Goal: Task Accomplishment & Management: Use online tool/utility

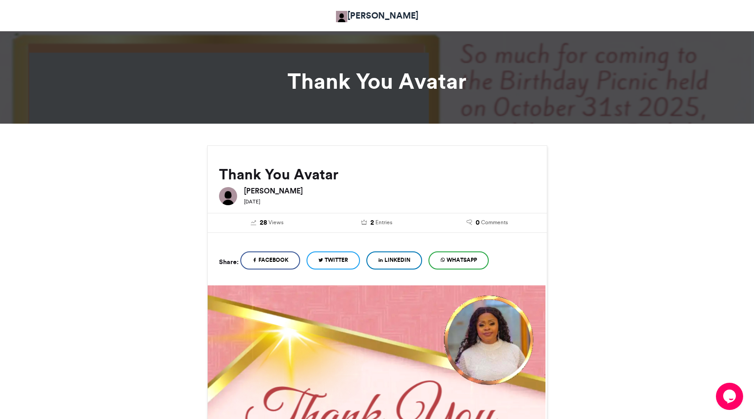
click at [373, 17] on link "EMMANUEL AYOMPE" at bounding box center [377, 15] width 82 height 13
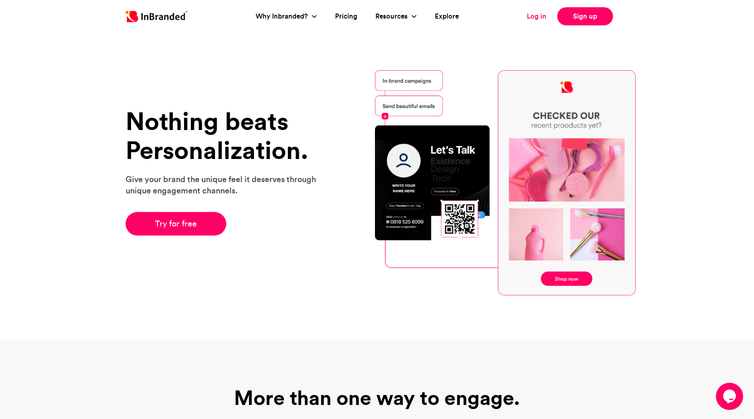
click at [534, 21] on link "Log in" at bounding box center [536, 16] width 19 height 10
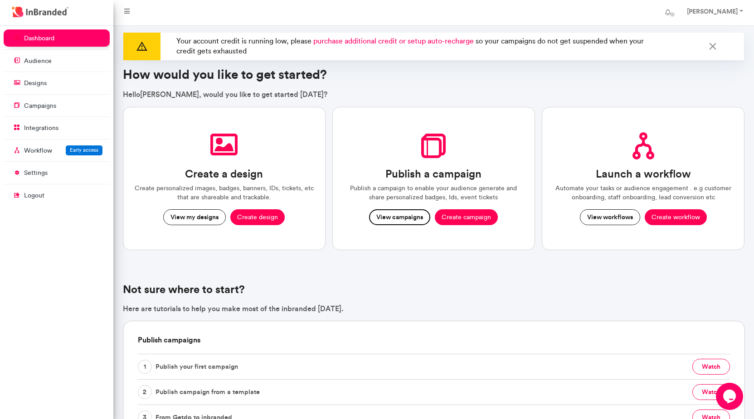
click at [392, 221] on button "View campaigns" at bounding box center [399, 217] width 61 height 16
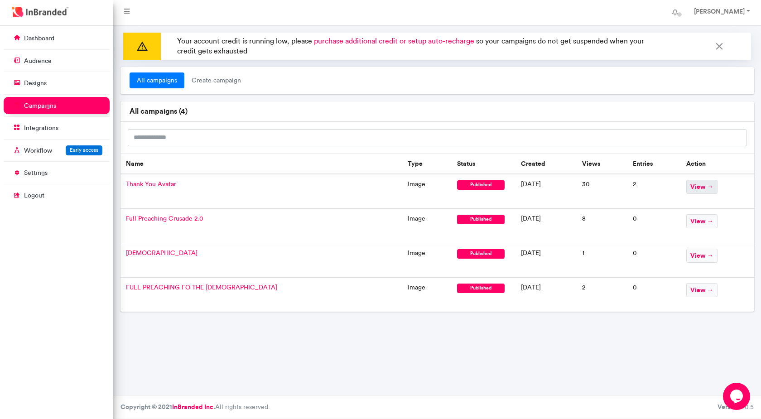
click at [692, 187] on span "view →" at bounding box center [702, 187] width 31 height 14
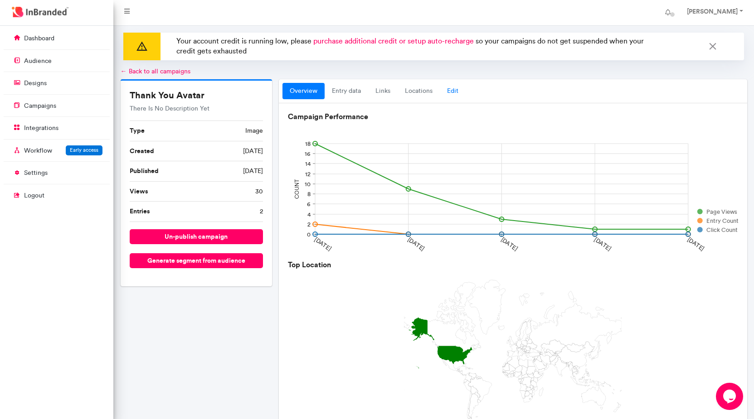
click at [459, 93] on link "Edit" at bounding box center [453, 91] width 26 height 16
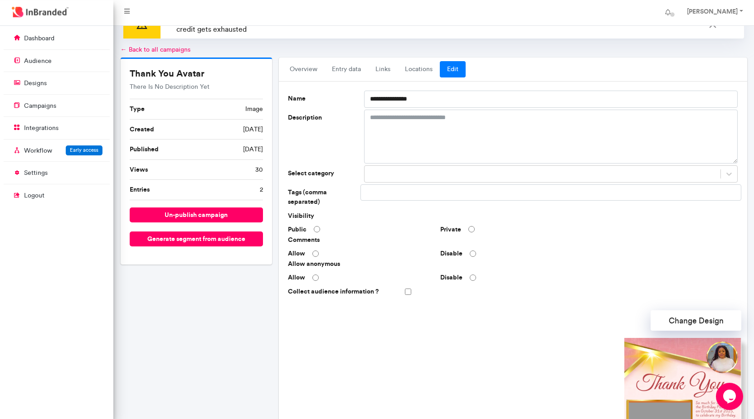
scroll to position [205, 0]
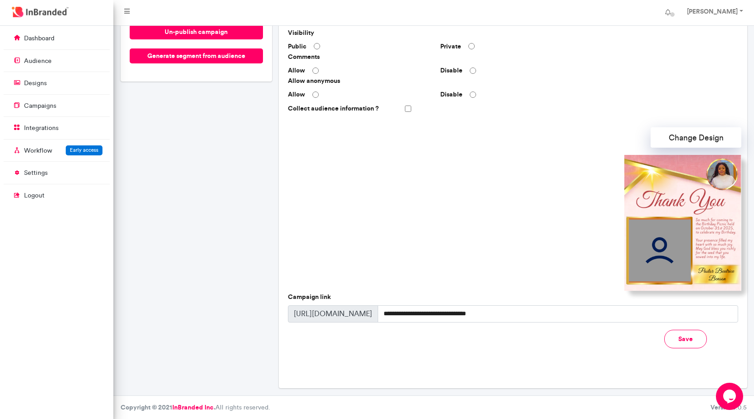
click at [710, 189] on img at bounding box center [682, 223] width 117 height 136
click at [700, 135] on button "Change Design" at bounding box center [695, 137] width 91 height 20
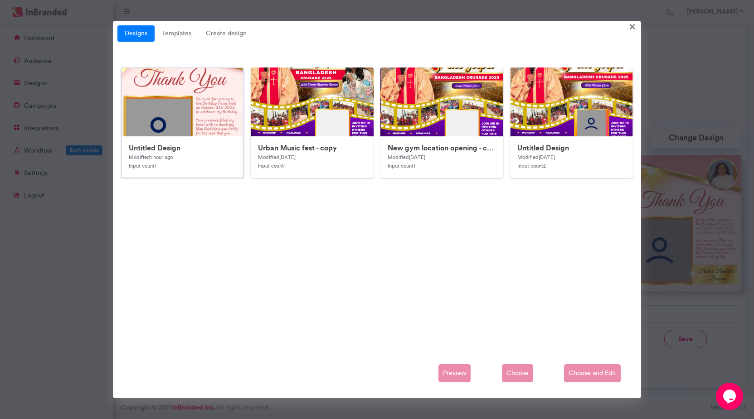
click at [183, 100] on img at bounding box center [302, 278] width 363 height 421
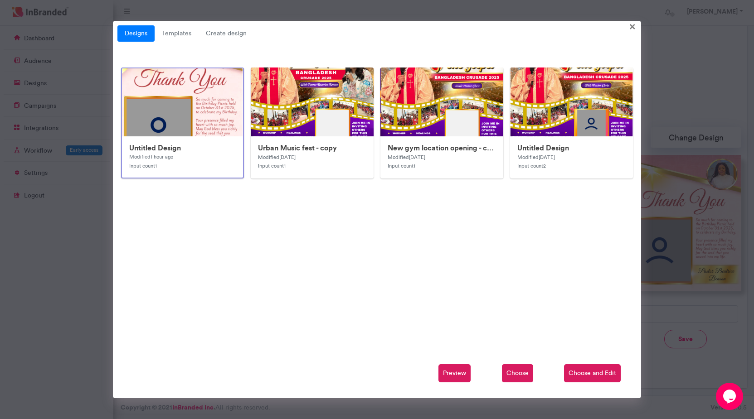
click at [602, 375] on span "Choose and Edit" at bounding box center [592, 373] width 57 height 18
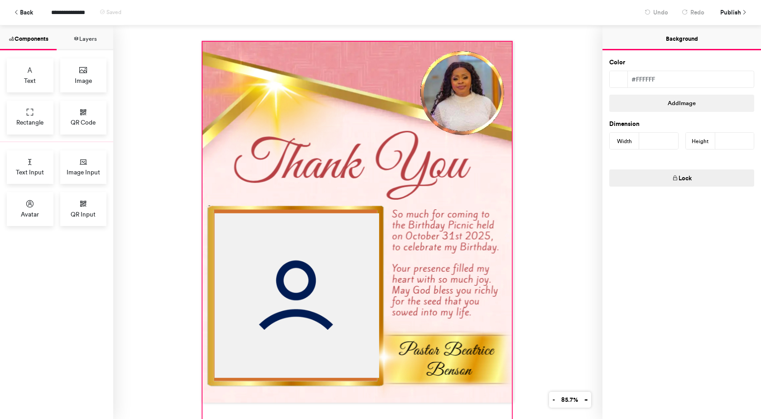
click at [297, 106] on div at bounding box center [358, 247] width 310 height 410
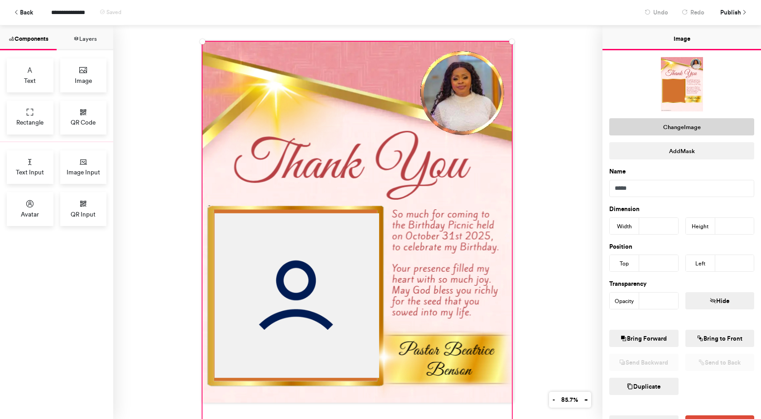
click at [657, 127] on button "Change Image" at bounding box center [682, 126] width 145 height 17
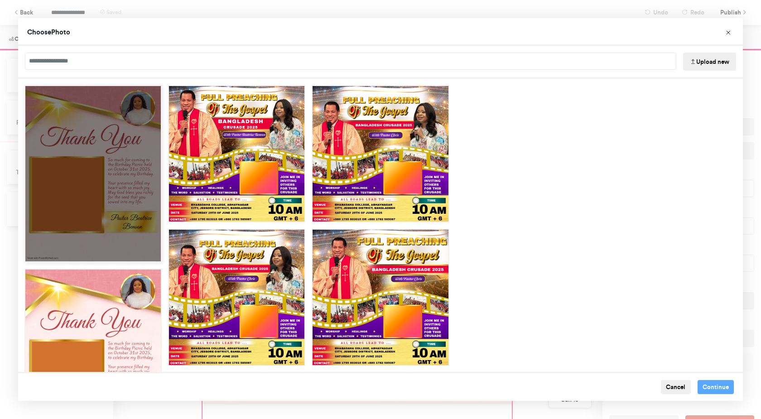
click at [82, 175] on div "Choose Image" at bounding box center [92, 173] width 137 height 177
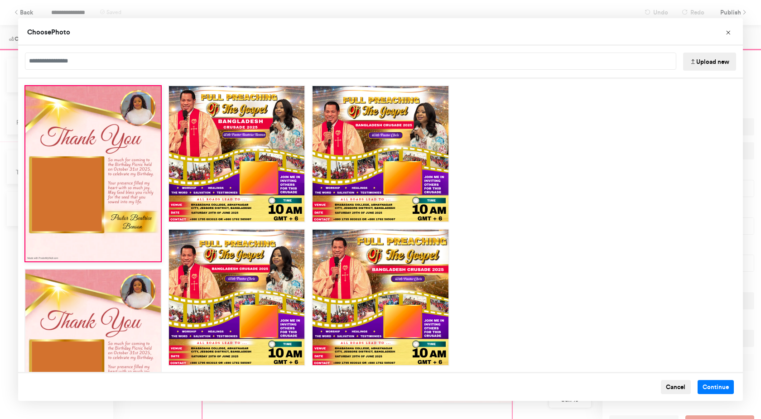
click at [714, 53] on button "Upload new" at bounding box center [709, 62] width 53 height 18
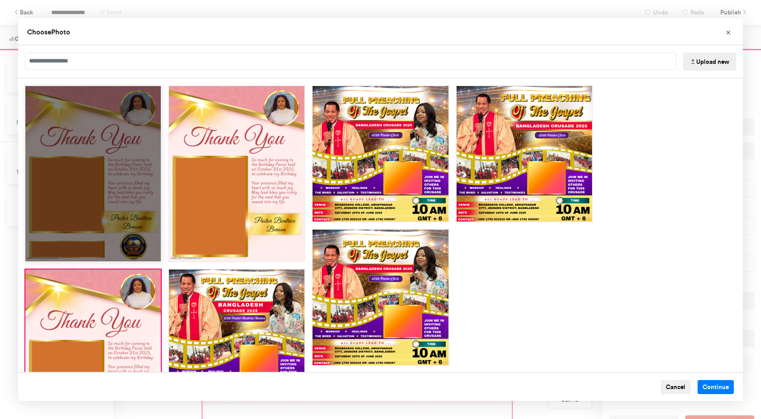
click at [97, 191] on div "Choose Image" at bounding box center [92, 173] width 137 height 177
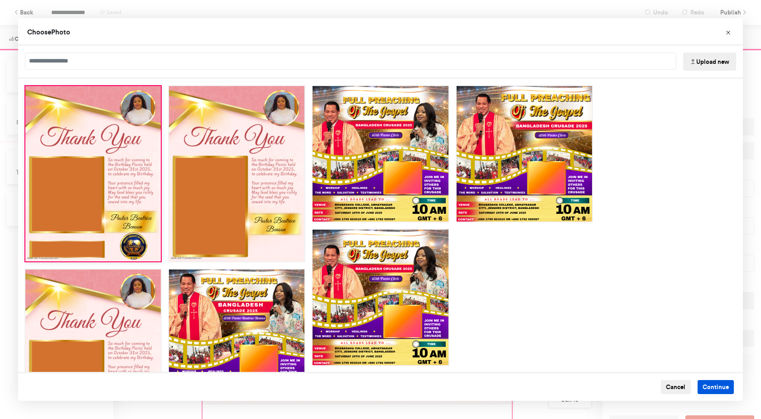
click at [707, 389] on button "Continue" at bounding box center [716, 387] width 37 height 15
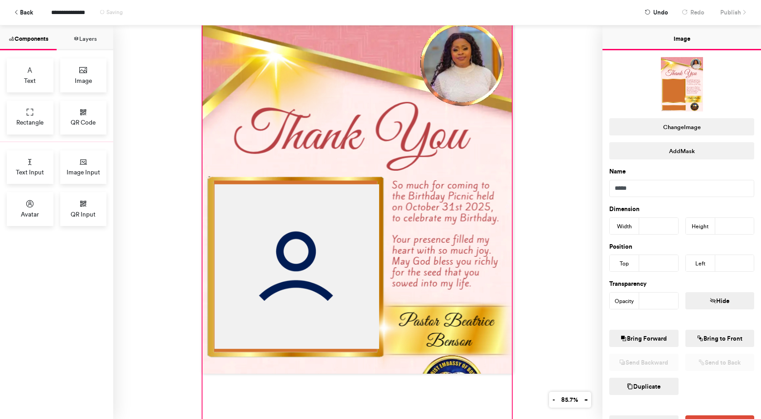
scroll to position [39, 0]
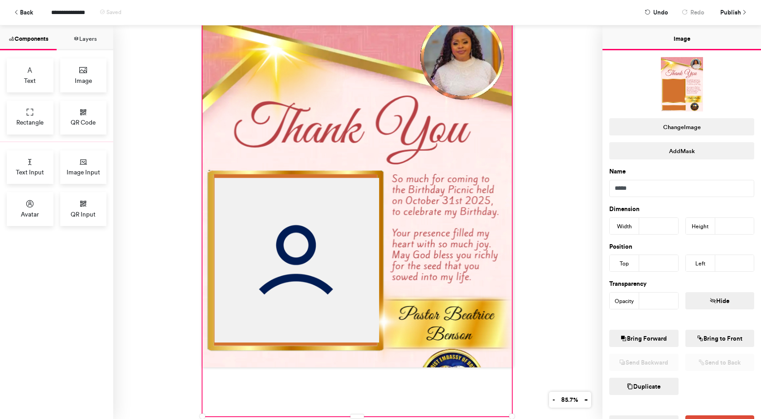
click at [567, 203] on div at bounding box center [357, 187] width 489 height 394
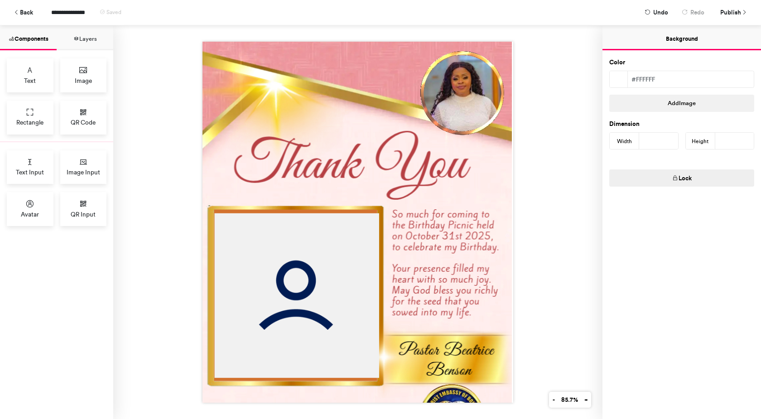
scroll to position [0, 0]
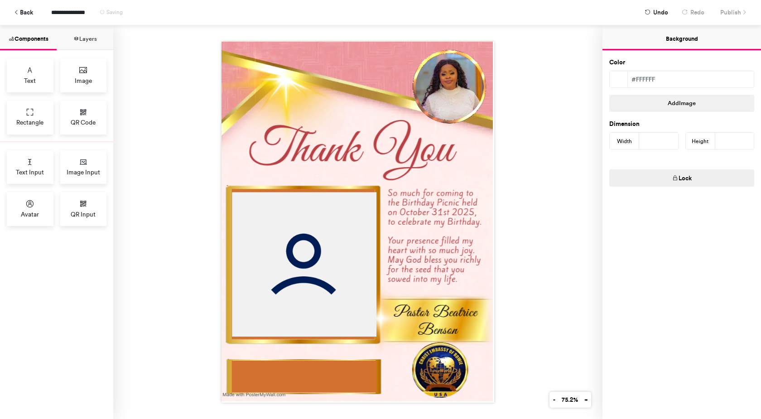
click at [747, 140] on input "****" at bounding box center [735, 141] width 39 height 16
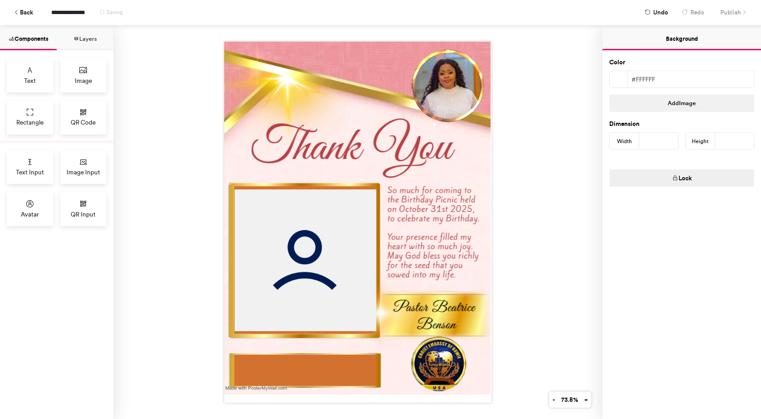
click at [747, 140] on input "****" at bounding box center [735, 141] width 39 height 16
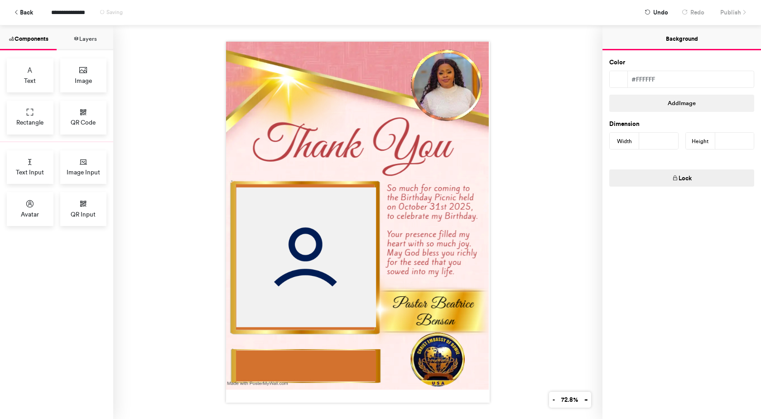
click at [749, 145] on input "****" at bounding box center [735, 141] width 39 height 16
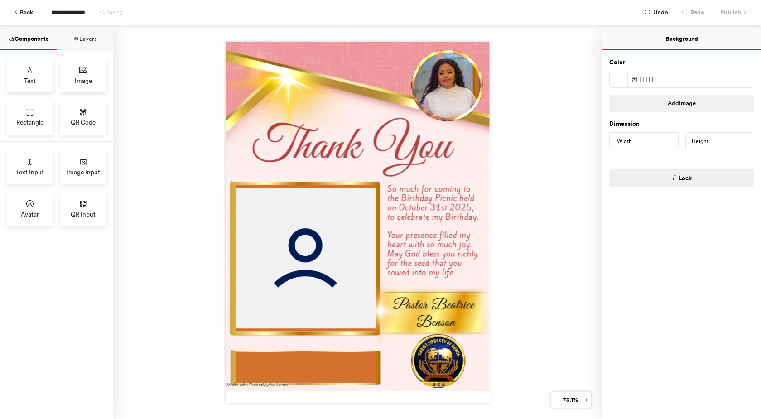
click at [748, 143] on input "****" at bounding box center [735, 141] width 39 height 16
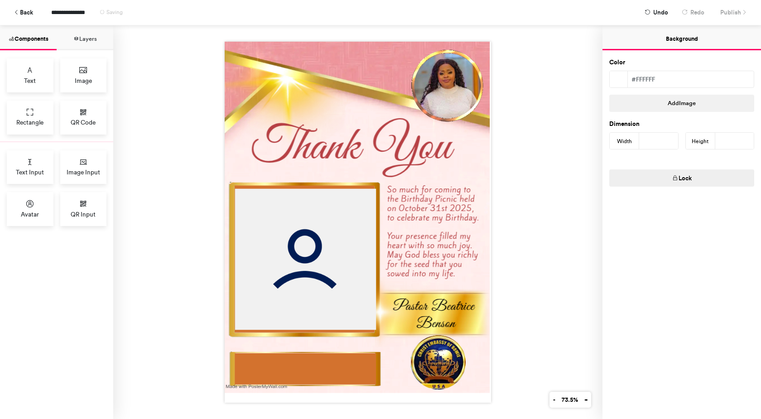
click at [748, 142] on input "****" at bounding box center [735, 141] width 39 height 16
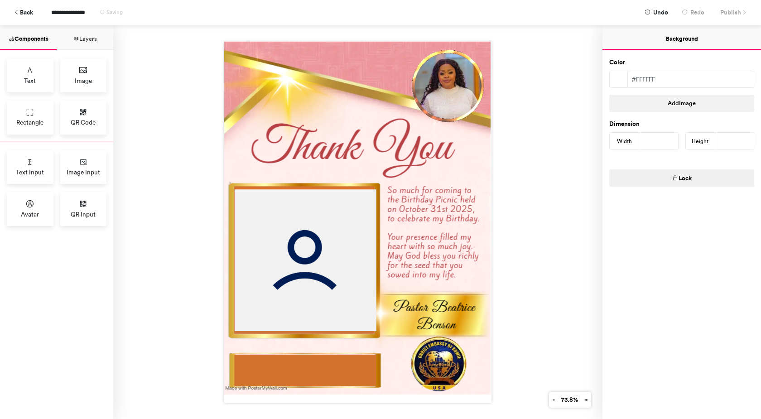
click at [748, 142] on input "****" at bounding box center [735, 141] width 39 height 16
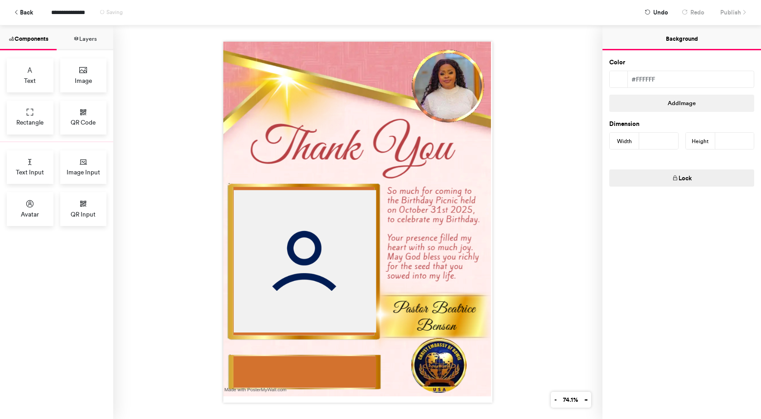
click at [748, 142] on input "****" at bounding box center [735, 141] width 39 height 16
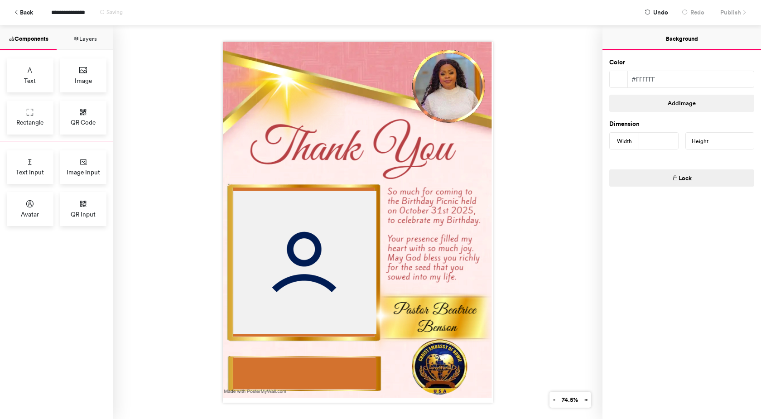
click at [748, 142] on input "****" at bounding box center [735, 141] width 39 height 16
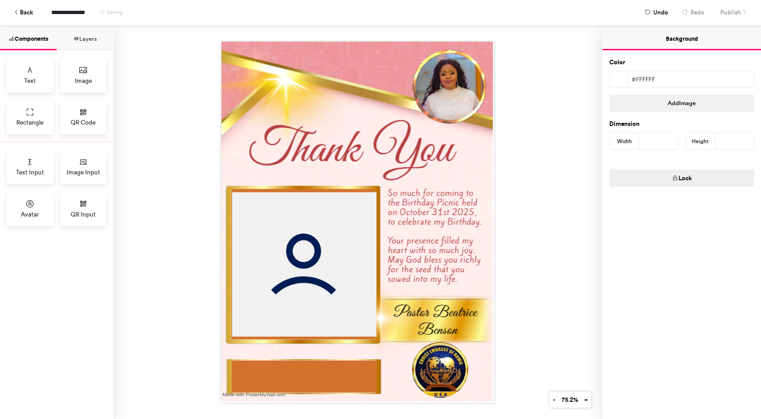
click at [748, 142] on input "****" at bounding box center [735, 141] width 39 height 16
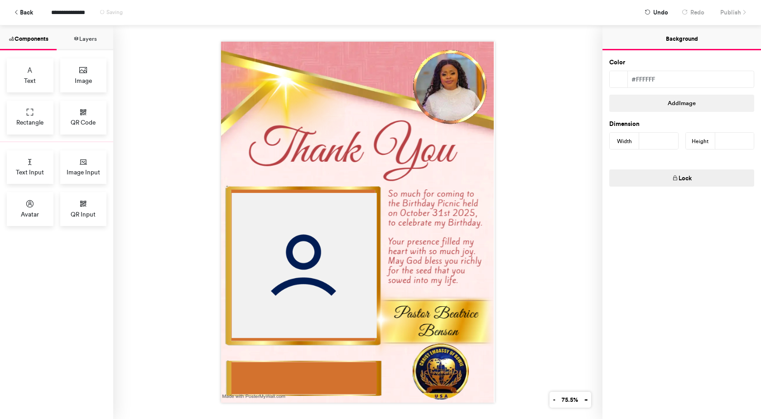
type input "****"
click at [747, 142] on input "****" at bounding box center [735, 141] width 39 height 16
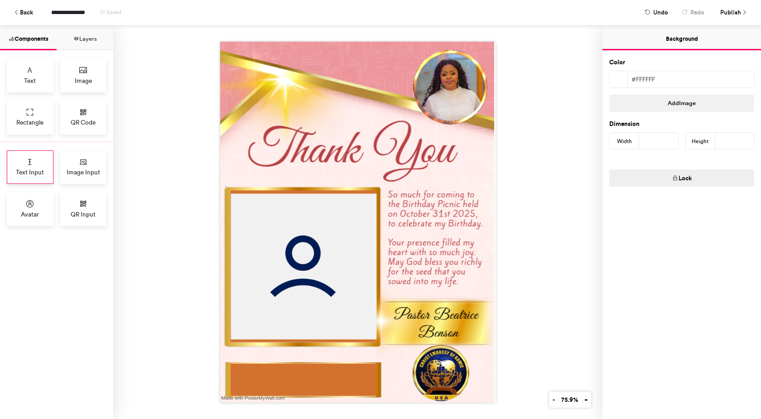
click at [25, 164] on div "Text Input" at bounding box center [30, 167] width 47 height 34
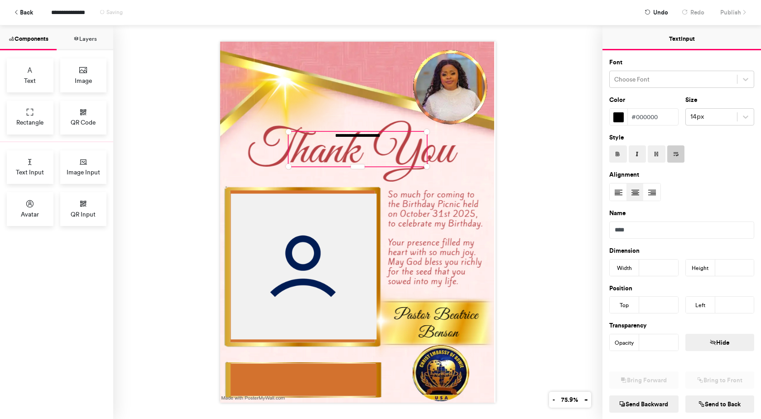
click at [520, 175] on div "**********" at bounding box center [357, 222] width 489 height 394
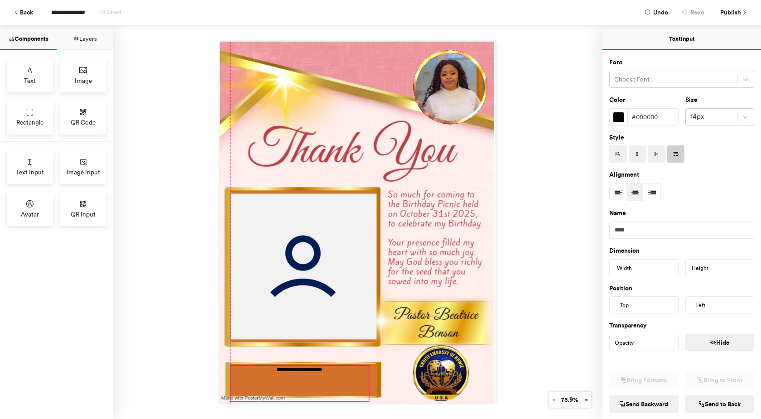
drag, startPoint x: 360, startPoint y: 132, endPoint x: 299, endPoint y: 366, distance: 242.1
click at [299, 367] on div "**********" at bounding box center [300, 384] width 138 height 34
type input "***"
type input "**"
drag, startPoint x: 269, startPoint y: 369, endPoint x: 343, endPoint y: 368, distance: 73.9
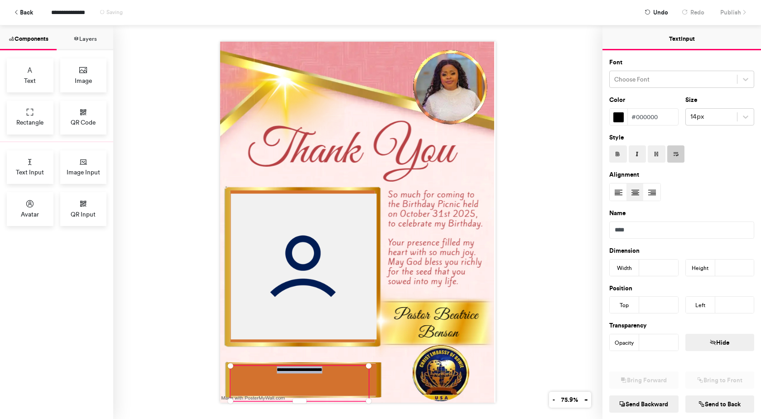
click at [343, 368] on div "**********" at bounding box center [300, 384] width 138 height 34
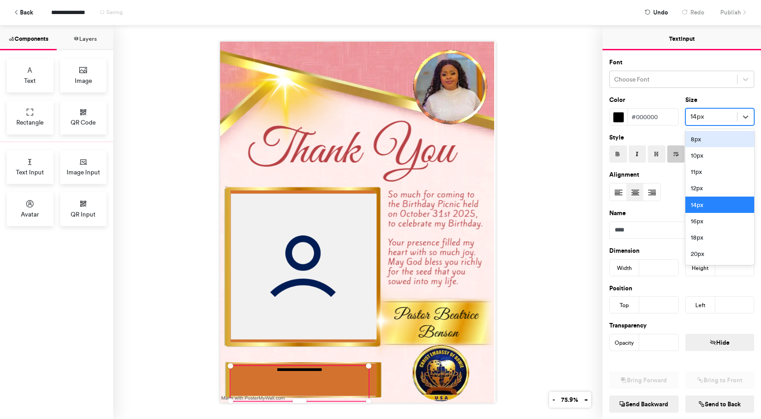
drag, startPoint x: 736, startPoint y: 115, endPoint x: 735, endPoint y: 131, distance: 15.4
click at [741, 116] on icon at bounding box center [745, 116] width 9 height 9
click at [702, 239] on div "18px" at bounding box center [720, 237] width 69 height 16
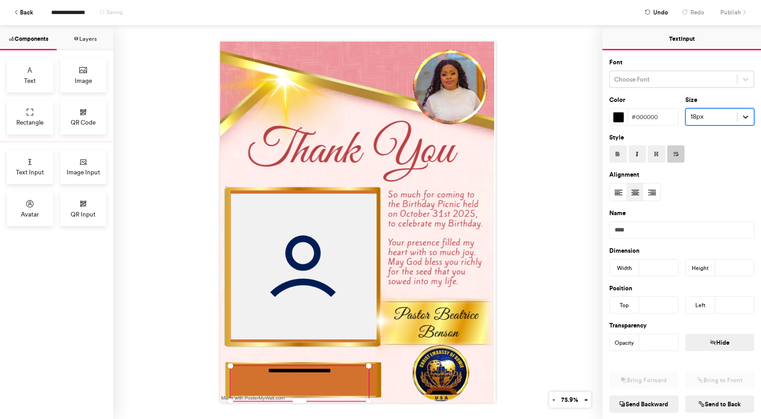
click at [739, 111] on div at bounding box center [746, 117] width 16 height 16
drag, startPoint x: 709, startPoint y: 253, endPoint x: 709, endPoint y: 247, distance: 5.4
click at [709, 252] on div "20px" at bounding box center [720, 254] width 69 height 16
click at [743, 117] on icon at bounding box center [745, 117] width 5 height 3
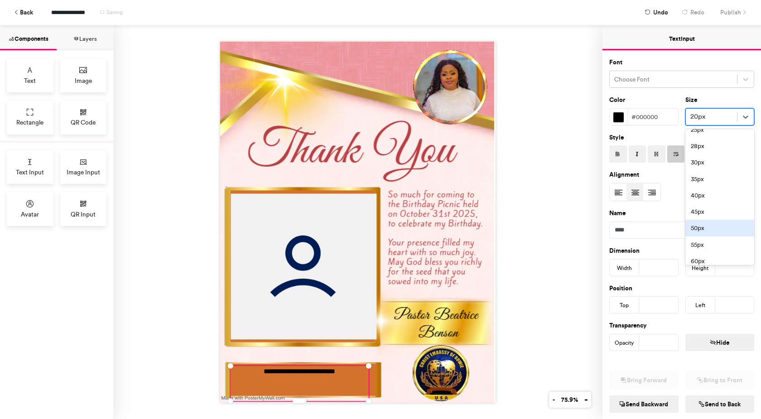
click at [701, 231] on div "50px" at bounding box center [720, 228] width 69 height 16
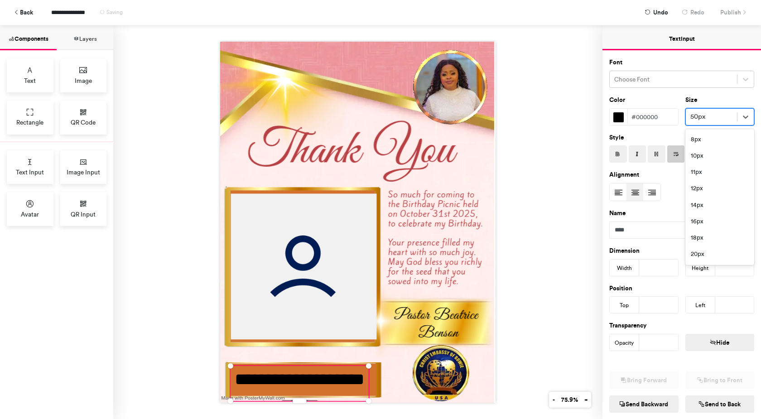
drag, startPoint x: 739, startPoint y: 113, endPoint x: 737, endPoint y: 159, distance: 45.8
click at [741, 114] on icon at bounding box center [745, 116] width 9 height 9
click at [712, 212] on div "40px" at bounding box center [720, 218] width 69 height 16
click at [743, 116] on icon at bounding box center [745, 117] width 5 height 3
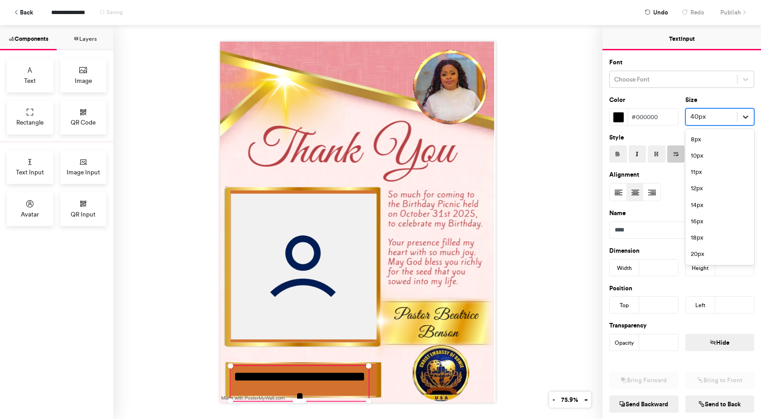
scroll to position [101, 0]
click at [706, 183] on div "25px" at bounding box center [720, 186] width 69 height 16
click at [741, 112] on icon at bounding box center [745, 116] width 9 height 9
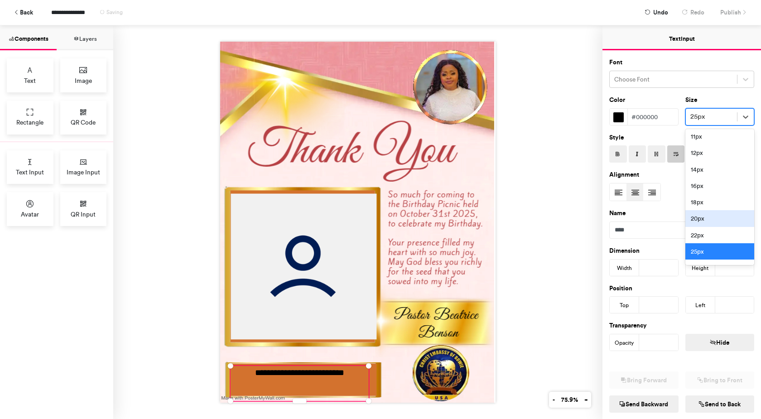
click at [708, 219] on div "20px" at bounding box center [720, 218] width 69 height 16
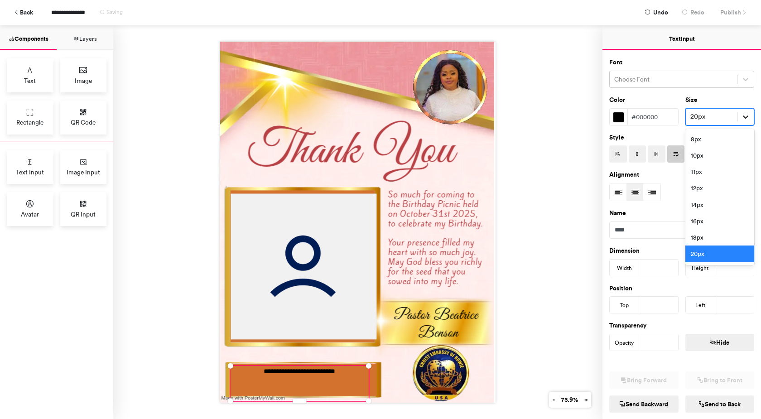
click at [738, 111] on div at bounding box center [746, 117] width 16 height 16
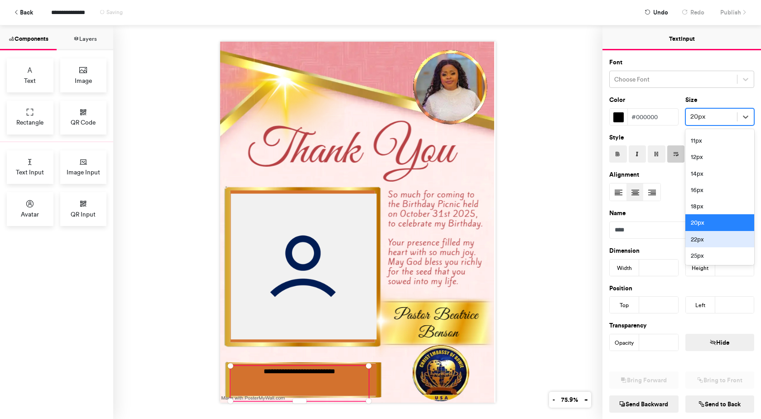
scroll to position [52, 0]
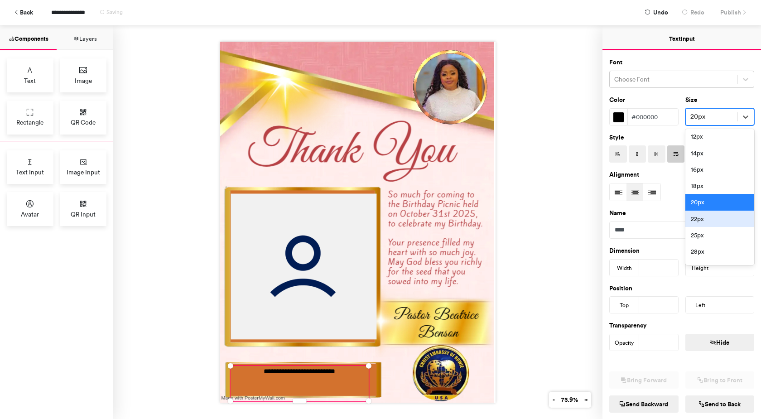
click at [699, 224] on div "22px" at bounding box center [720, 219] width 69 height 16
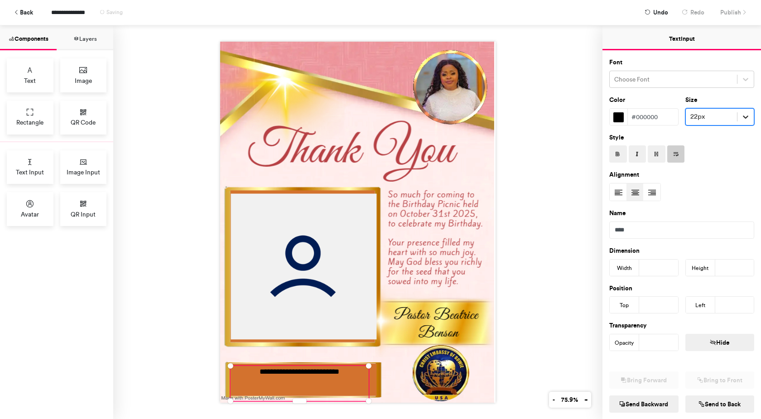
click at [743, 117] on icon at bounding box center [745, 117] width 5 height 3
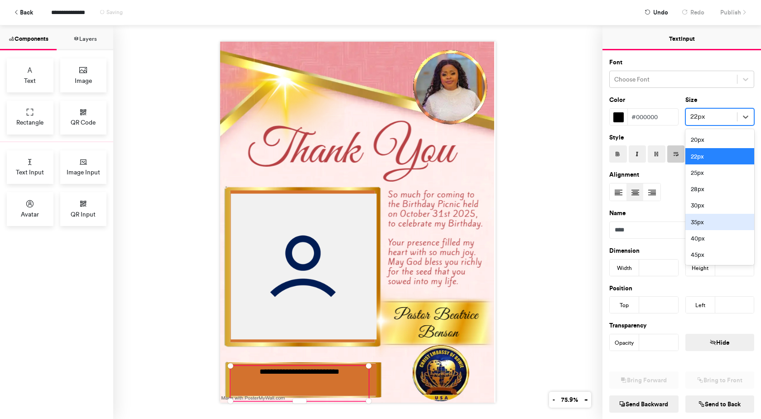
scroll to position [117, 0]
click at [699, 173] on div "25px" at bounding box center [720, 170] width 69 height 16
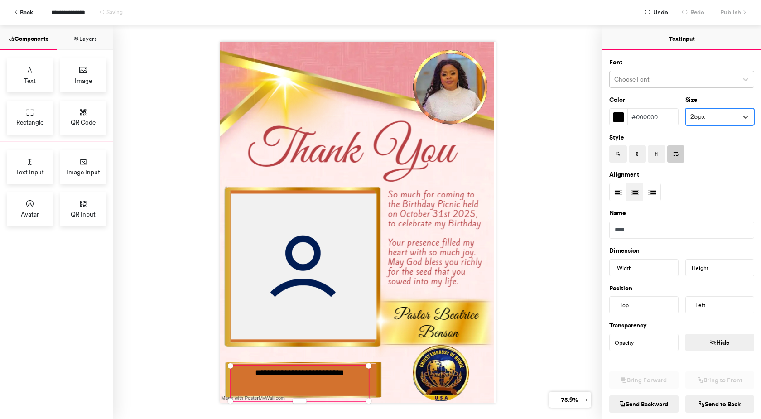
drag, startPoint x: 736, startPoint y: 116, endPoint x: 737, endPoint y: 127, distance: 11.3
click at [741, 116] on icon at bounding box center [745, 116] width 9 height 9
click at [703, 218] on div "28px" at bounding box center [720, 219] width 69 height 16
click at [263, 374] on div "**********" at bounding box center [300, 384] width 138 height 34
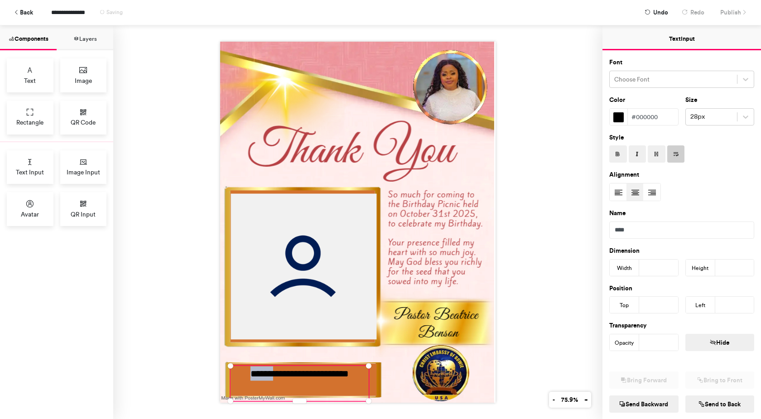
click at [263, 374] on div "**********" at bounding box center [300, 384] width 138 height 34
click at [242, 371] on div "**********" at bounding box center [300, 384] width 138 height 34
click at [741, 117] on icon at bounding box center [745, 116] width 9 height 9
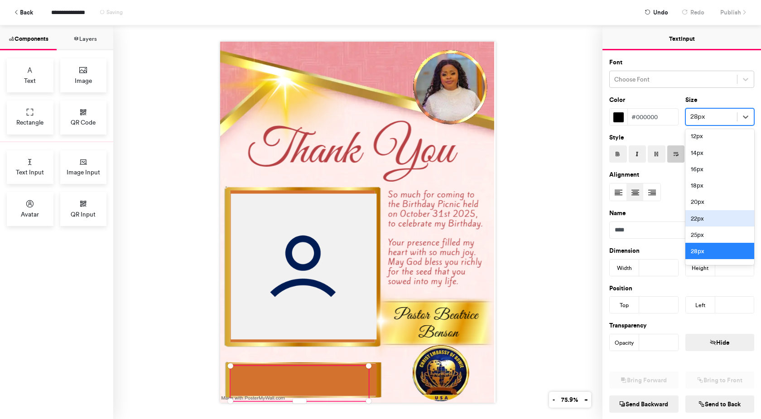
scroll to position [150, 0]
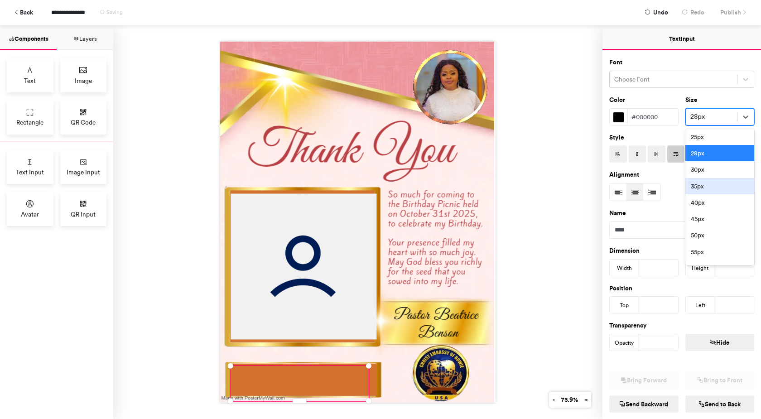
click at [701, 185] on div "35px" at bounding box center [720, 186] width 69 height 16
click at [287, 376] on div at bounding box center [300, 384] width 138 height 34
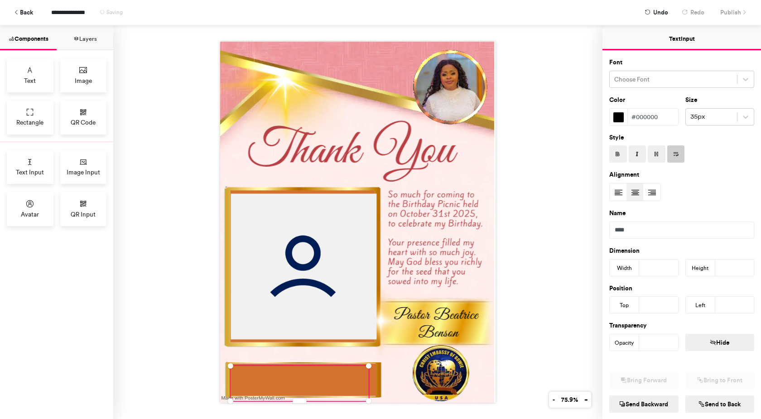
click at [287, 376] on div at bounding box center [300, 384] width 138 height 34
click at [290, 374] on div at bounding box center [300, 384] width 138 height 34
drag, startPoint x: 290, startPoint y: 374, endPoint x: 304, endPoint y: 374, distance: 13.6
click at [304, 374] on div at bounding box center [300, 384] width 138 height 34
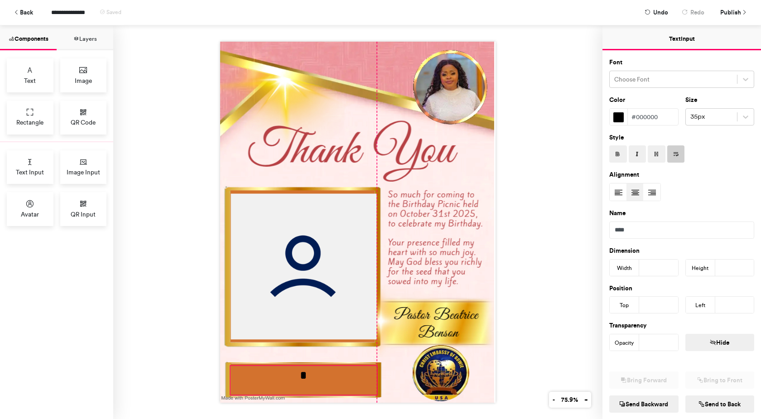
drag, startPoint x: 366, startPoint y: 398, endPoint x: 372, endPoint y: 392, distance: 9.0
click at [372, 392] on div "*" at bounding box center [357, 222] width 275 height 361
type input "***"
type input "**"
click at [300, 379] on div "*" at bounding box center [304, 381] width 146 height 28
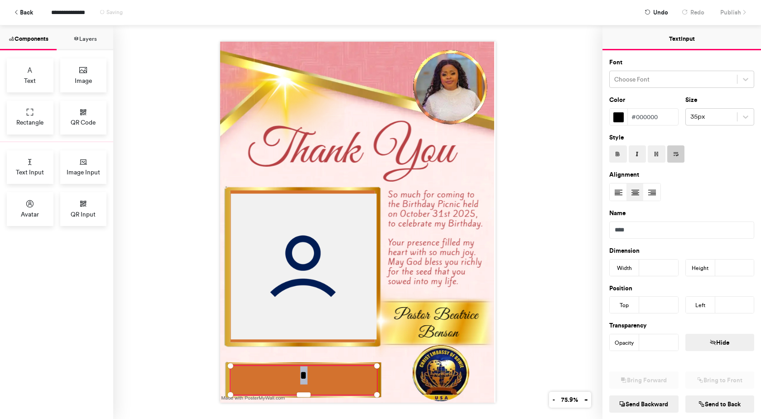
drag, startPoint x: 298, startPoint y: 372, endPoint x: 307, endPoint y: 384, distance: 15.0
click at [307, 384] on div "*" at bounding box center [304, 381] width 146 height 28
click at [741, 119] on icon at bounding box center [745, 116] width 9 height 9
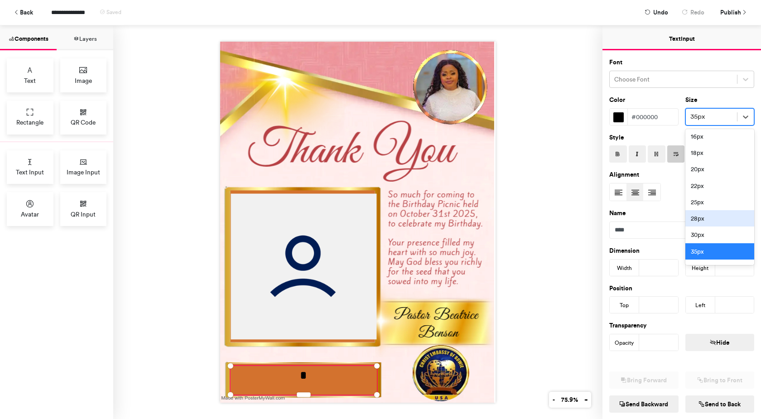
scroll to position [134, 0]
click at [699, 218] on div "40px" at bounding box center [720, 219] width 69 height 16
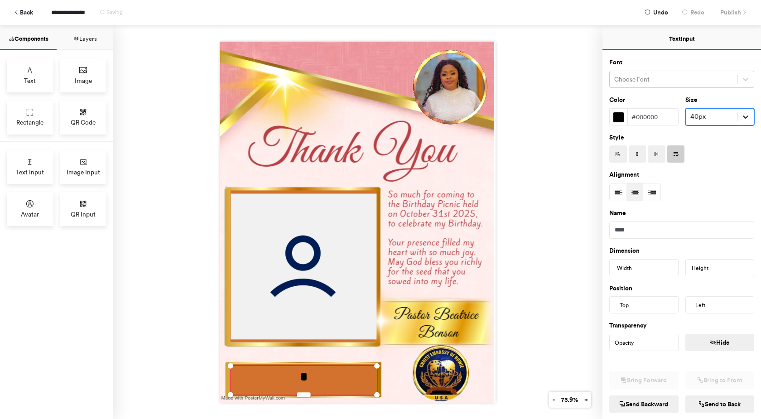
click at [741, 119] on icon at bounding box center [745, 116] width 9 height 9
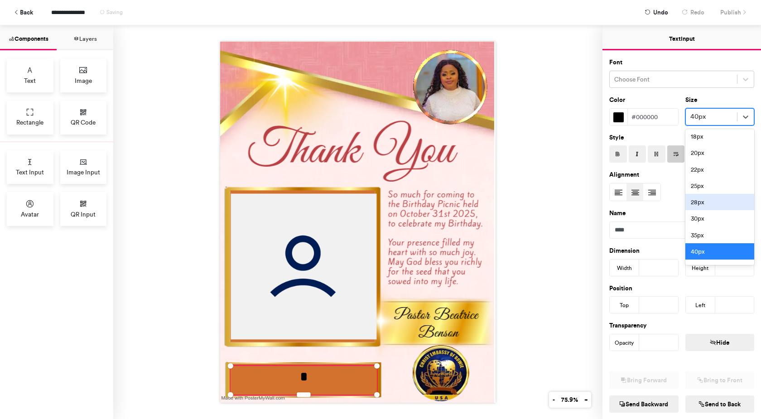
scroll to position [150, 0]
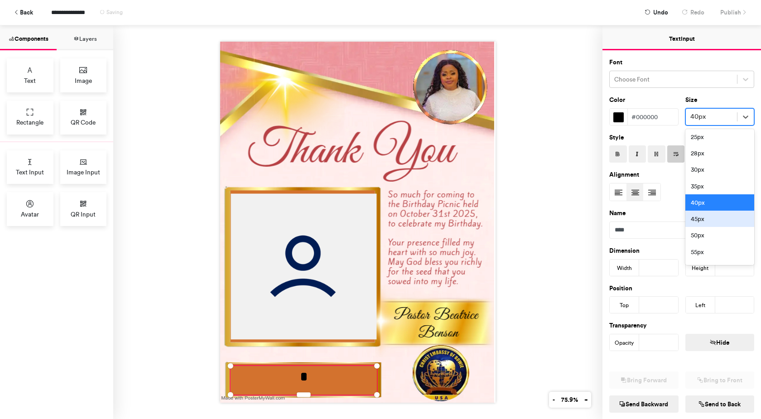
click at [700, 218] on div "45px" at bounding box center [720, 219] width 69 height 16
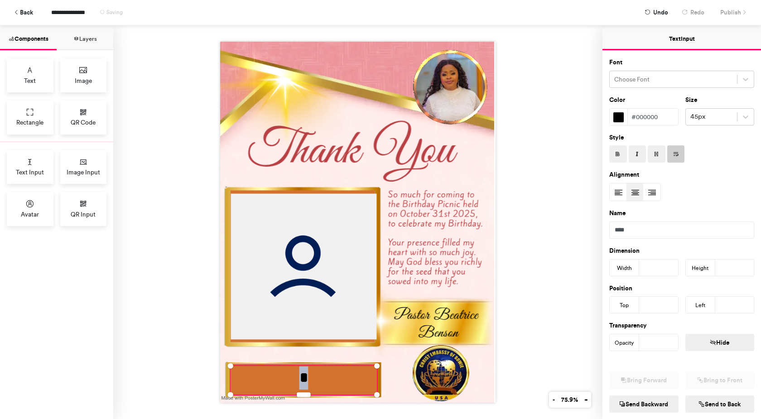
drag, startPoint x: 296, startPoint y: 375, endPoint x: 307, endPoint y: 381, distance: 12.4
click at [305, 379] on div "*" at bounding box center [304, 381] width 146 height 28
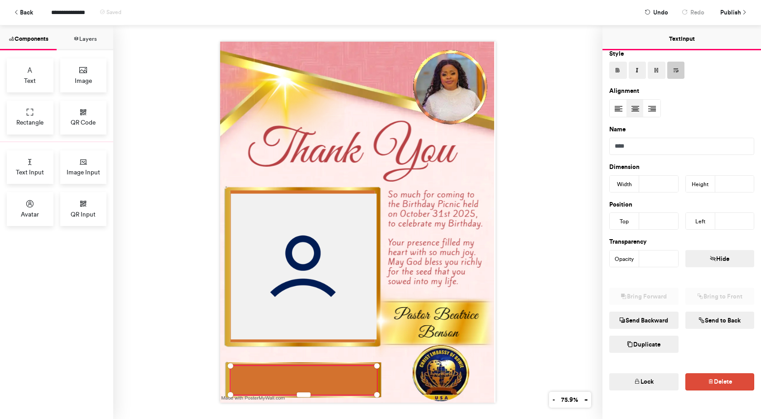
scroll to position [102, 0]
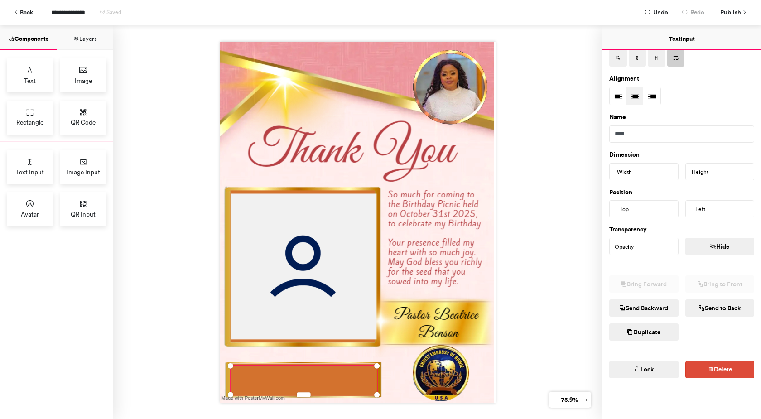
click at [550, 219] on div at bounding box center [357, 222] width 489 height 394
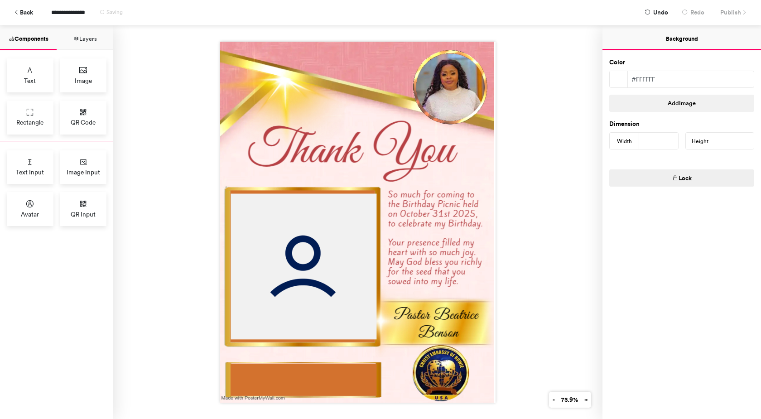
click at [573, 203] on div at bounding box center [357, 222] width 489 height 394
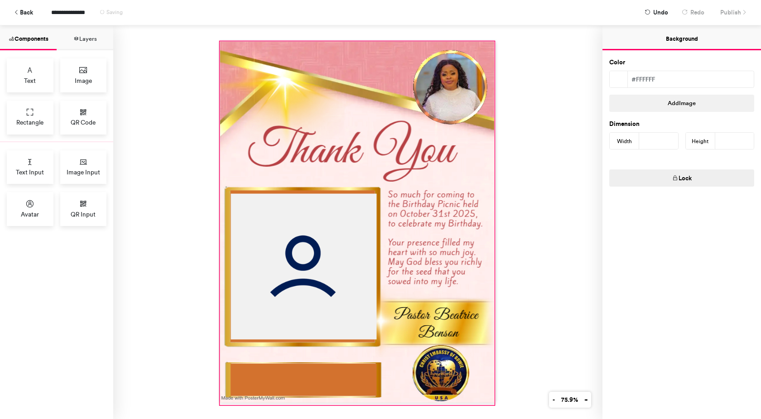
click at [467, 88] on div at bounding box center [357, 223] width 274 height 363
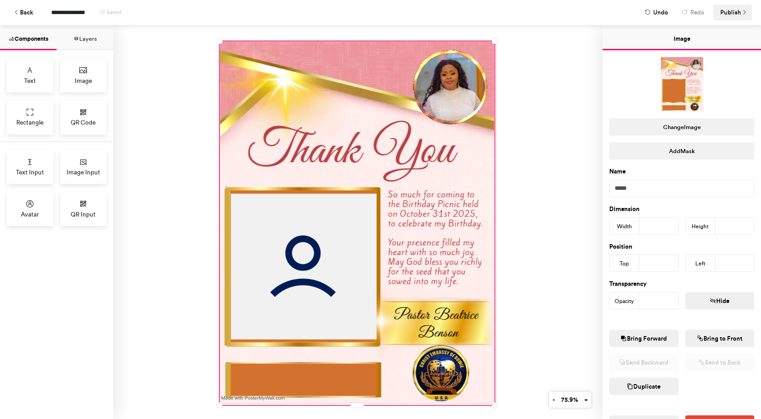
click at [731, 9] on span "Publish" at bounding box center [731, 13] width 21 height 16
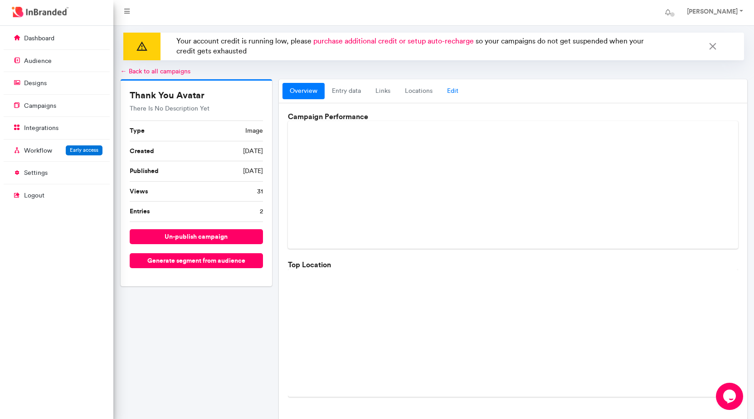
click at [455, 91] on link "Edit" at bounding box center [453, 91] width 26 height 16
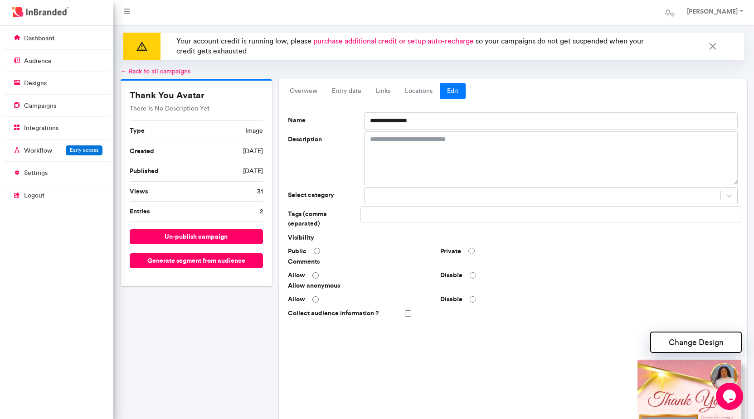
click at [680, 339] on button "Change Design" at bounding box center [695, 342] width 91 height 20
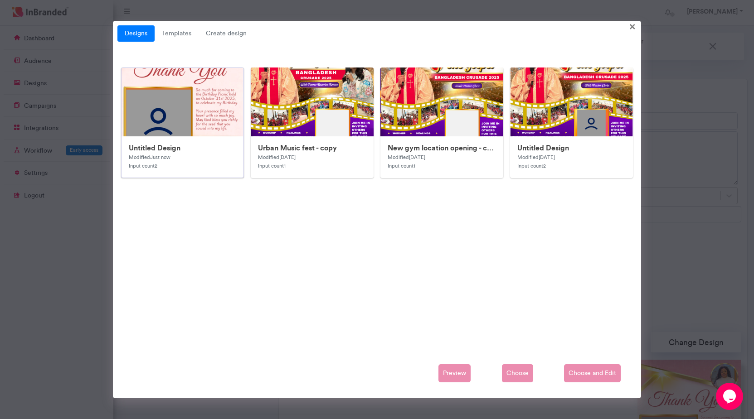
click at [168, 95] on img at bounding box center [302, 306] width 363 height 476
click at [518, 377] on span "Choose" at bounding box center [517, 373] width 31 height 18
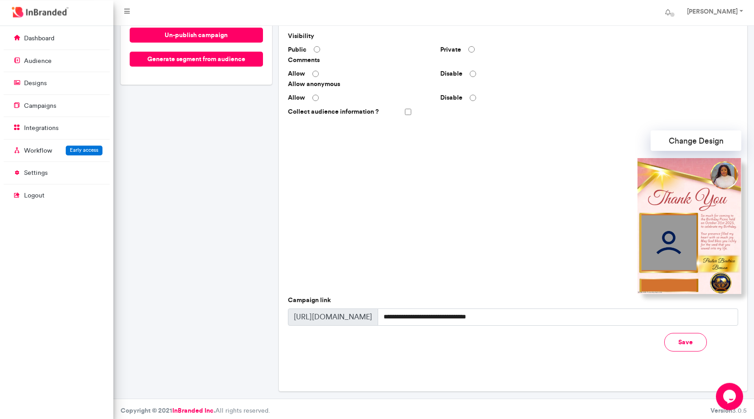
scroll to position [205, 0]
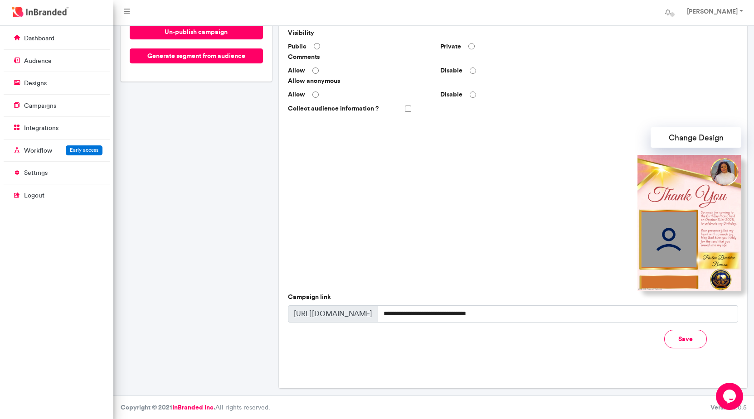
click at [690, 338] on button "Save" at bounding box center [685, 339] width 43 height 19
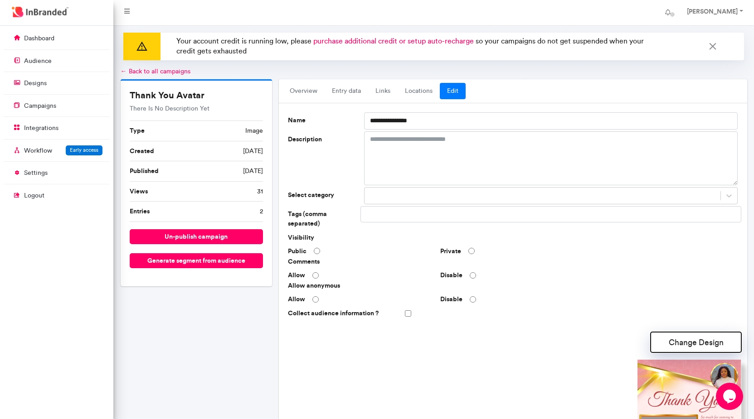
click at [673, 346] on button "Change Design" at bounding box center [695, 342] width 91 height 20
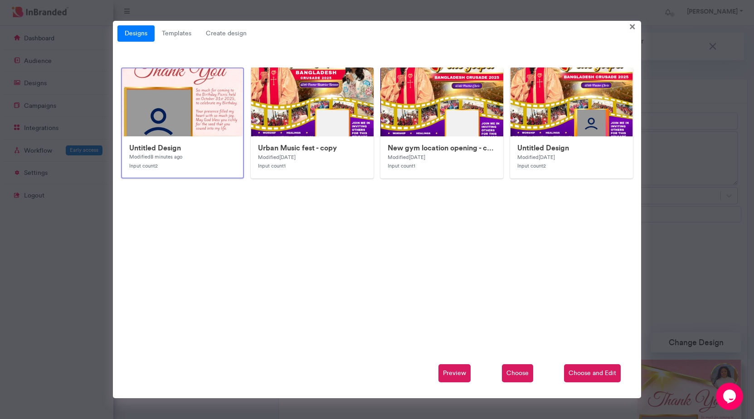
click at [183, 135] on img at bounding box center [303, 306] width 363 height 476
click at [198, 137] on div "Untitled Design Modified 8 minutes ago Input count 2" at bounding box center [182, 156] width 122 height 41
click at [600, 369] on span "Choose and Edit" at bounding box center [592, 373] width 57 height 18
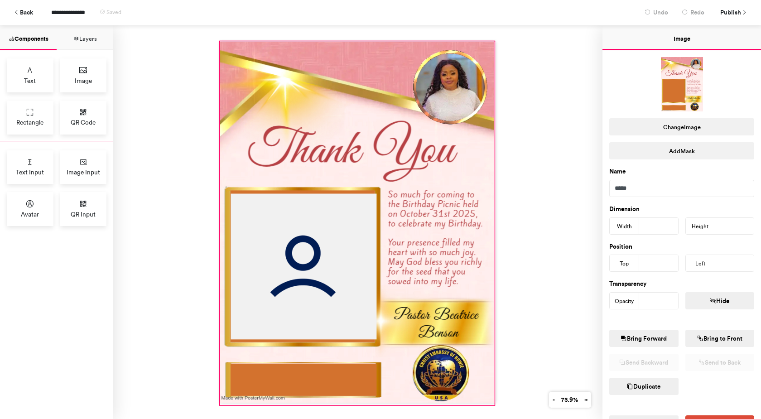
click at [377, 124] on div at bounding box center [357, 223] width 274 height 363
click at [684, 129] on button "Change Image" at bounding box center [682, 126] width 145 height 17
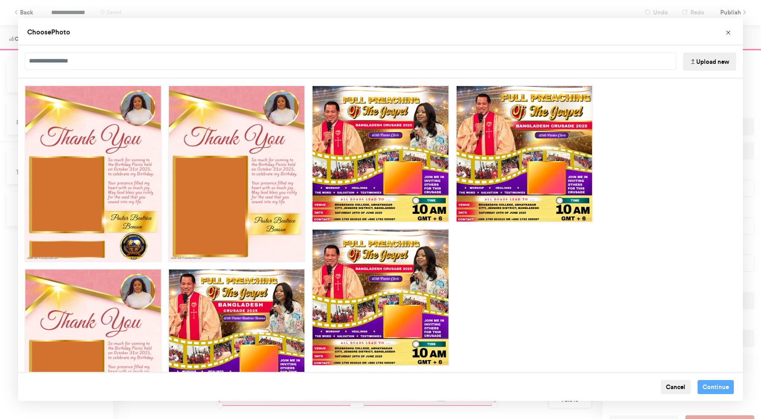
click at [693, 58] on button "Upload new" at bounding box center [709, 62] width 53 height 18
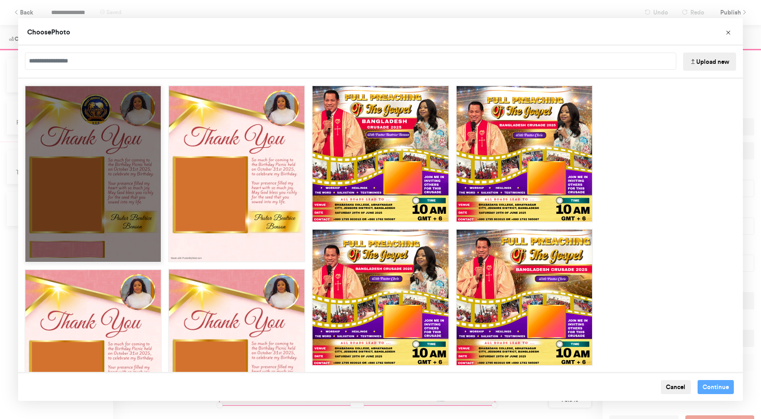
click at [104, 174] on div "Choose Image" at bounding box center [92, 174] width 137 height 178
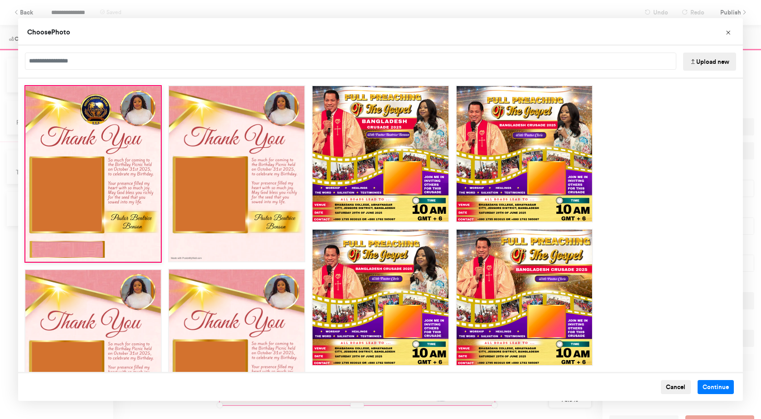
click at [705, 58] on button "Upload new" at bounding box center [709, 62] width 53 height 18
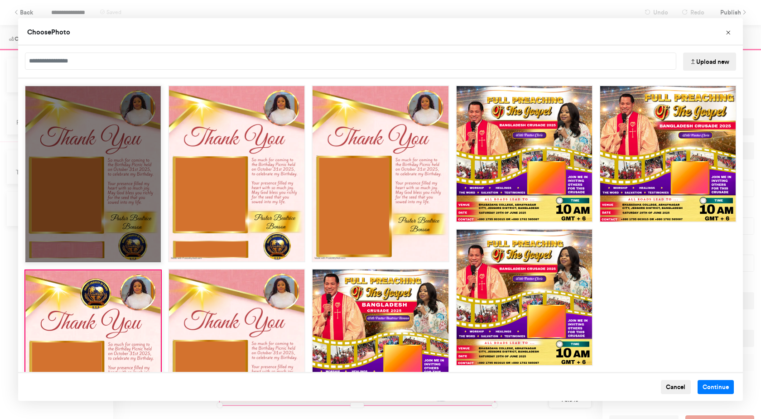
click at [106, 211] on div "Choose Image" at bounding box center [92, 174] width 137 height 178
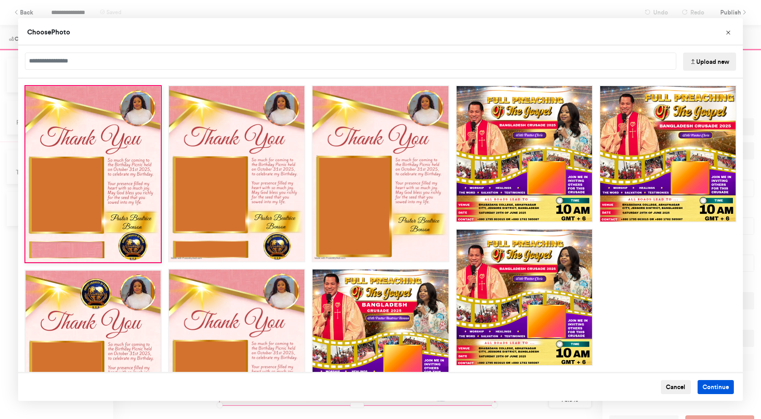
click at [712, 391] on button "Continue" at bounding box center [716, 387] width 37 height 15
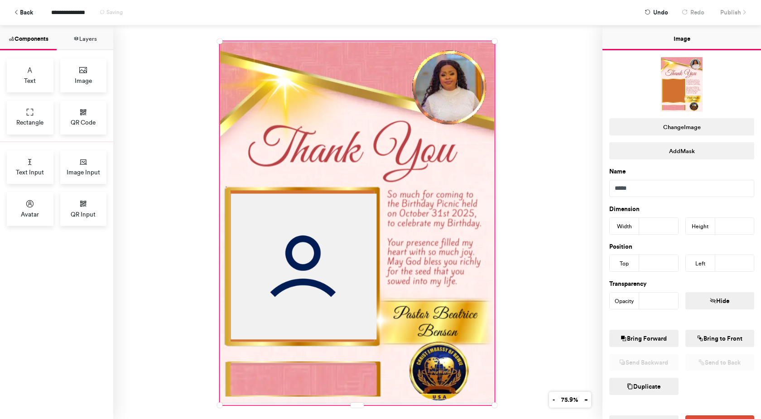
click at [547, 103] on div at bounding box center [357, 222] width 489 height 394
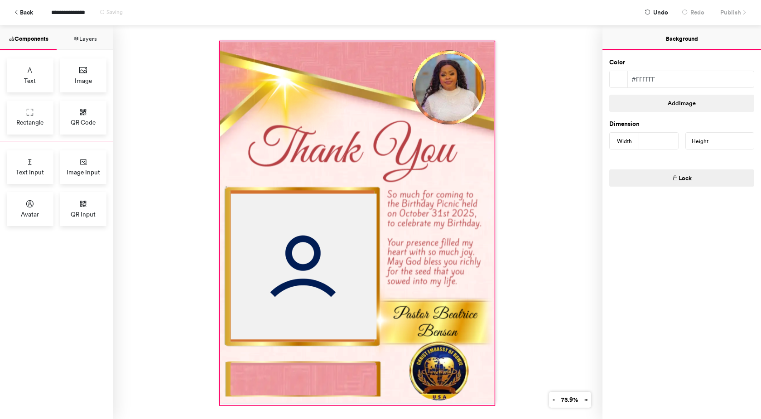
click at [471, 119] on div at bounding box center [357, 223] width 274 height 363
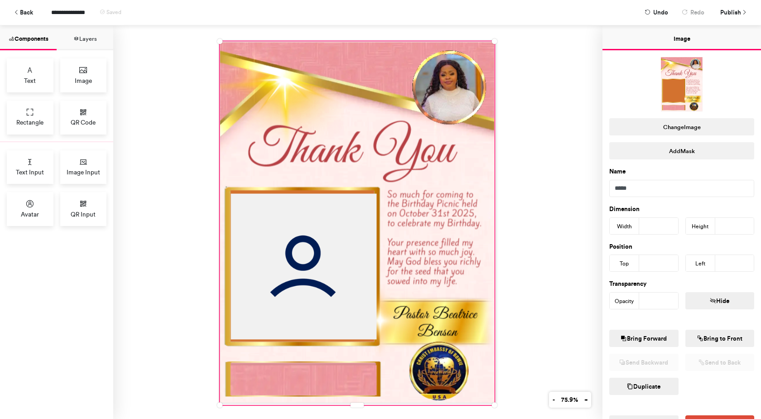
click at [525, 67] on div at bounding box center [357, 222] width 489 height 394
click at [469, 88] on div at bounding box center [357, 223] width 274 height 363
click at [531, 87] on div at bounding box center [357, 222] width 489 height 394
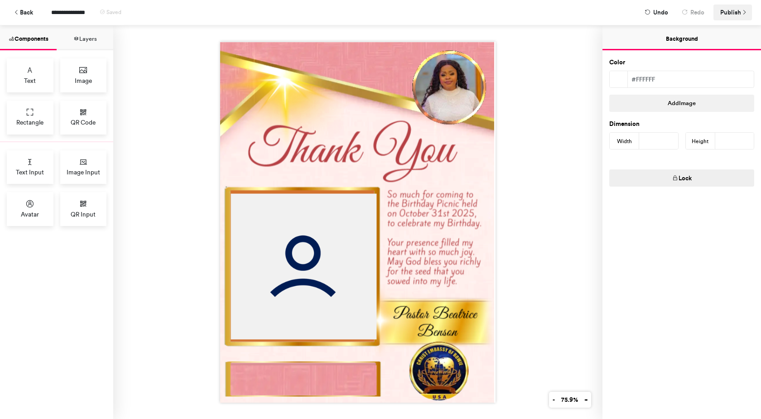
click at [733, 8] on span "Publish" at bounding box center [731, 13] width 21 height 16
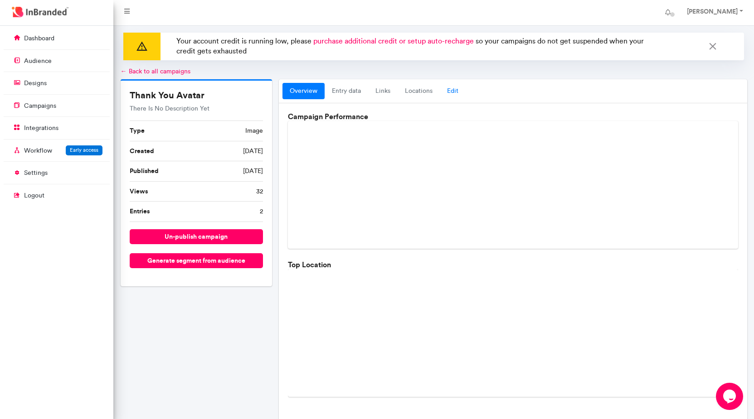
click at [451, 91] on link "Edit" at bounding box center [453, 91] width 26 height 16
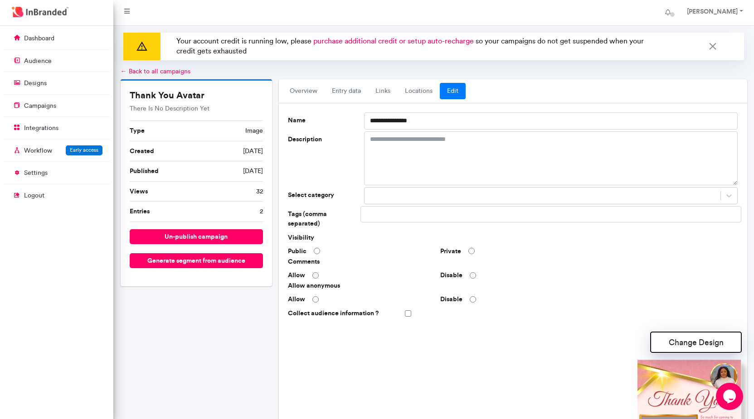
click at [675, 346] on button "Change Design" at bounding box center [695, 342] width 91 height 20
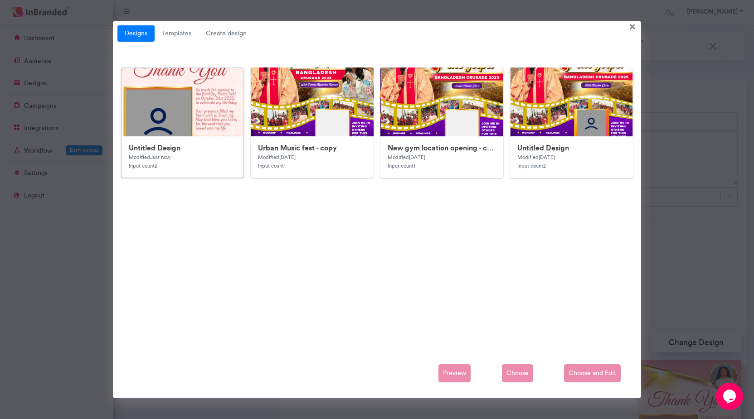
click at [197, 111] on img at bounding box center [302, 306] width 363 height 476
click at [590, 372] on span "Choose and Edit" at bounding box center [592, 373] width 57 height 18
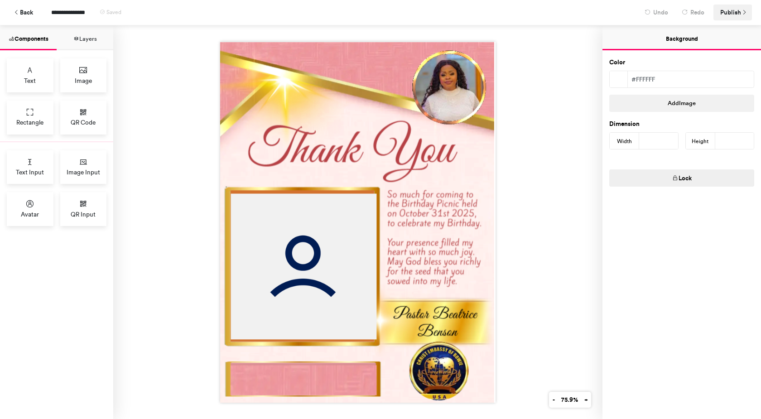
click at [746, 9] on button "Publish" at bounding box center [733, 13] width 39 height 16
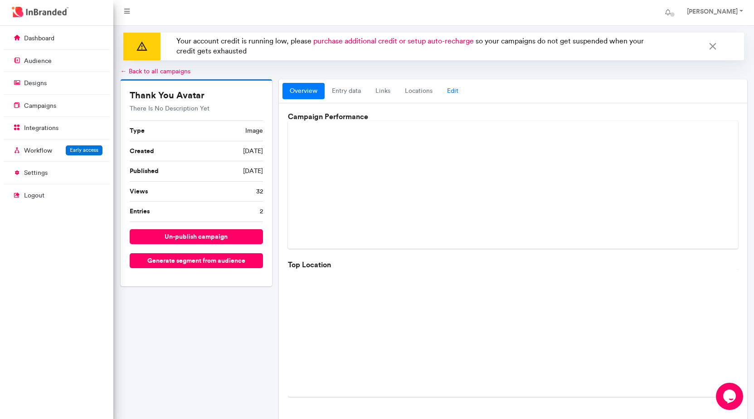
click at [449, 90] on link "Edit" at bounding box center [453, 91] width 26 height 16
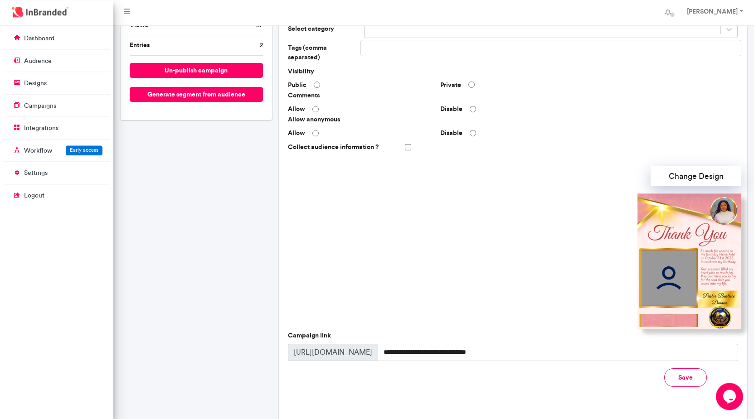
scroll to position [185, 0]
